Goal: Information Seeking & Learning: Learn about a topic

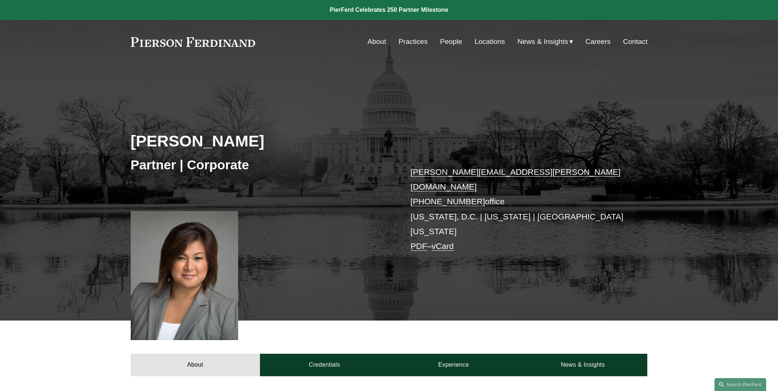
scroll to position [204, 0]
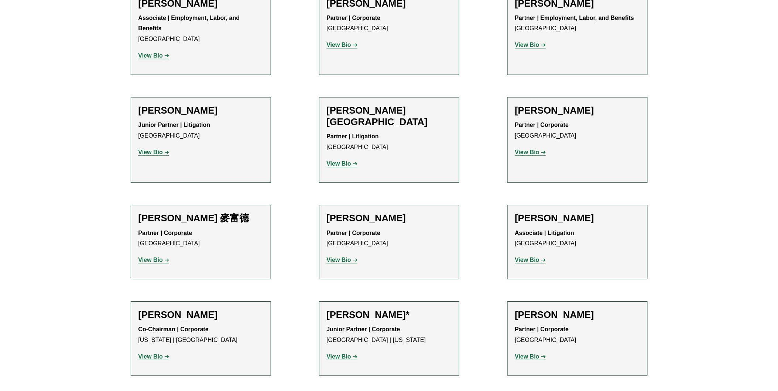
scroll to position [588, 0]
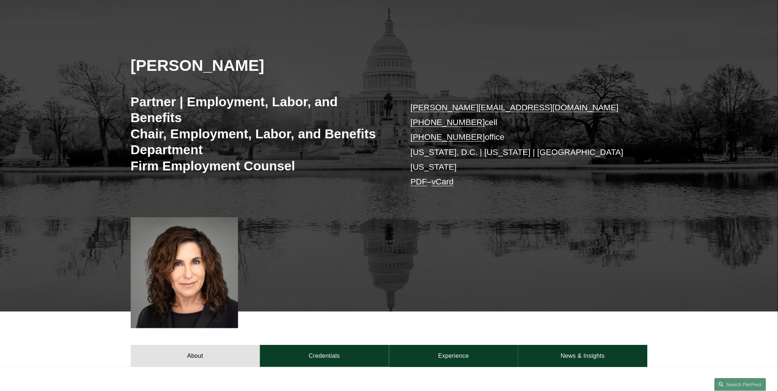
scroll to position [51, 0]
